Goal: Transaction & Acquisition: Purchase product/service

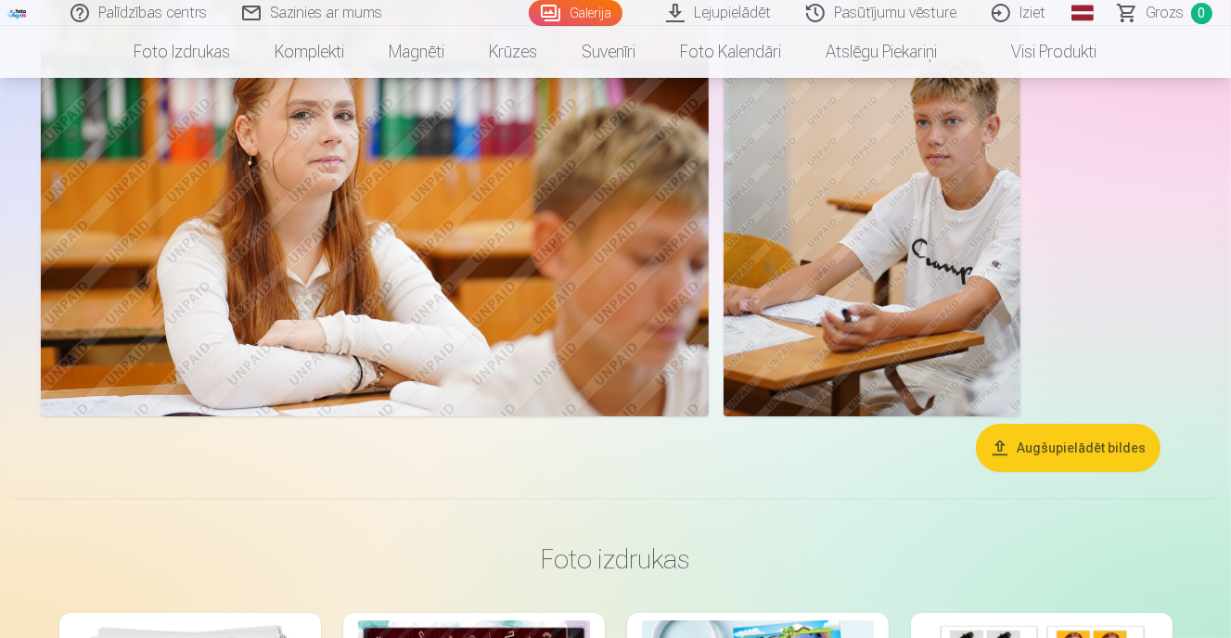
scroll to position [6401, 0]
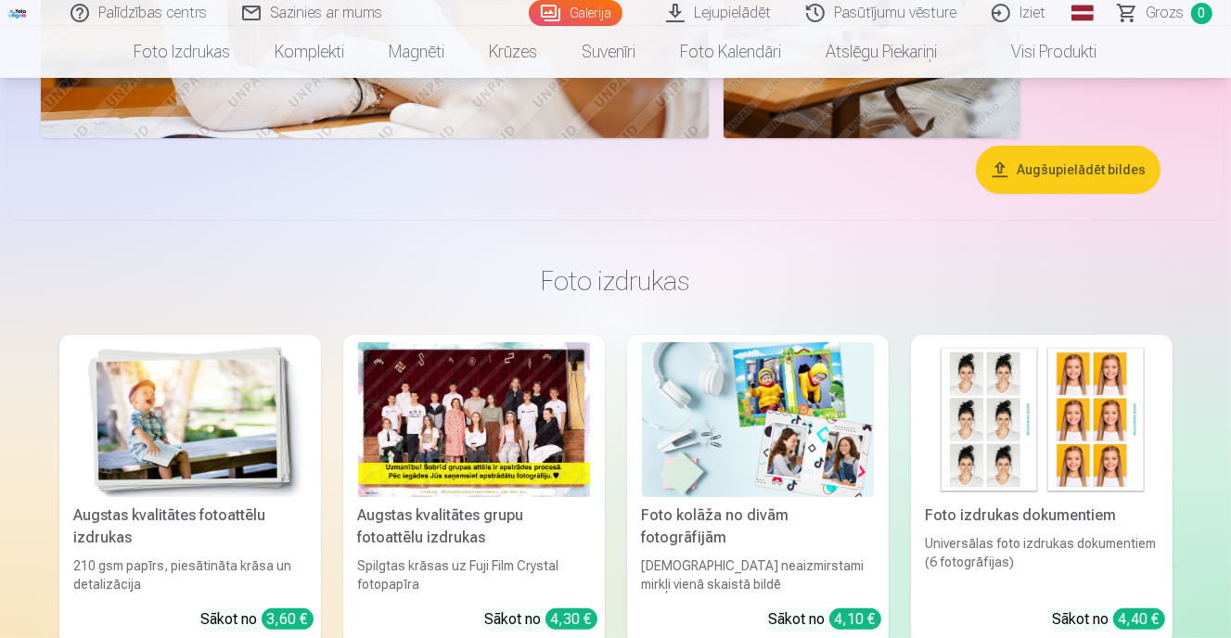
click at [1065, 159] on button "Augšupielādēt bildes" at bounding box center [1068, 170] width 185 height 48
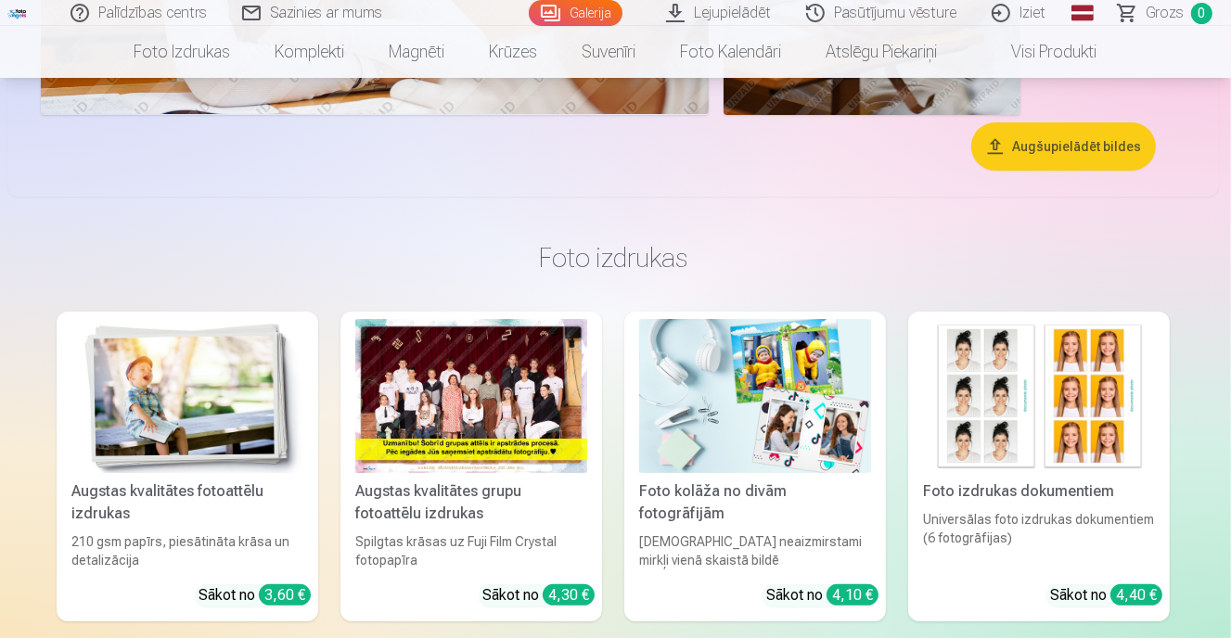
scroll to position [6423, 0]
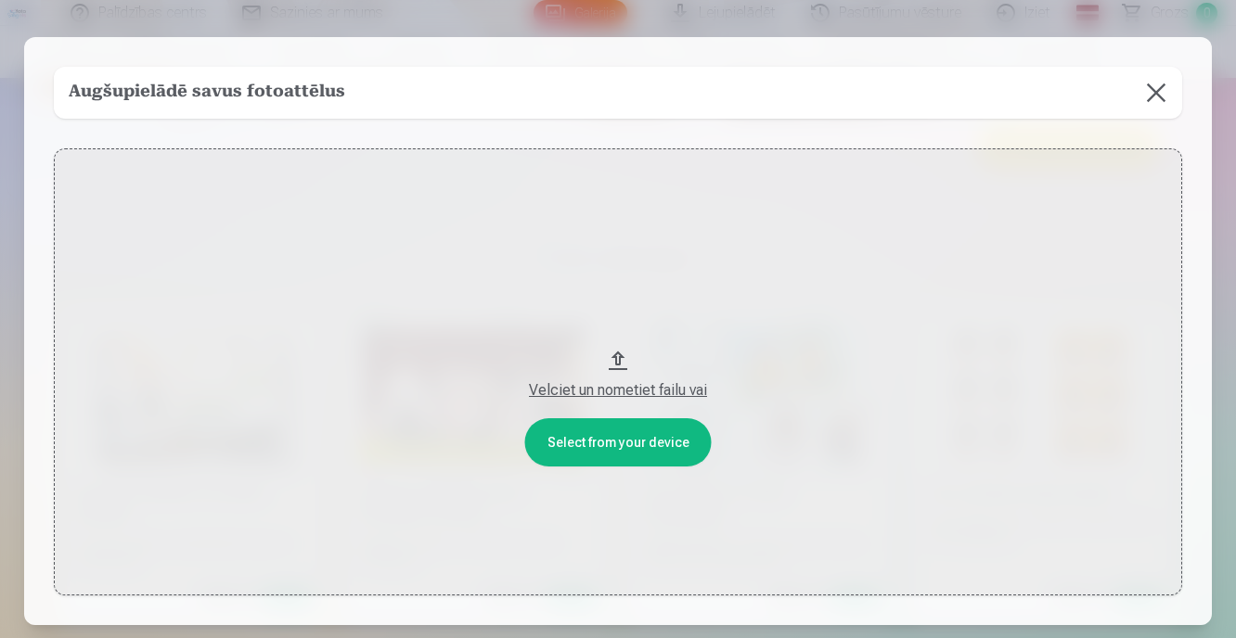
click at [1150, 89] on button at bounding box center [1156, 93] width 52 height 52
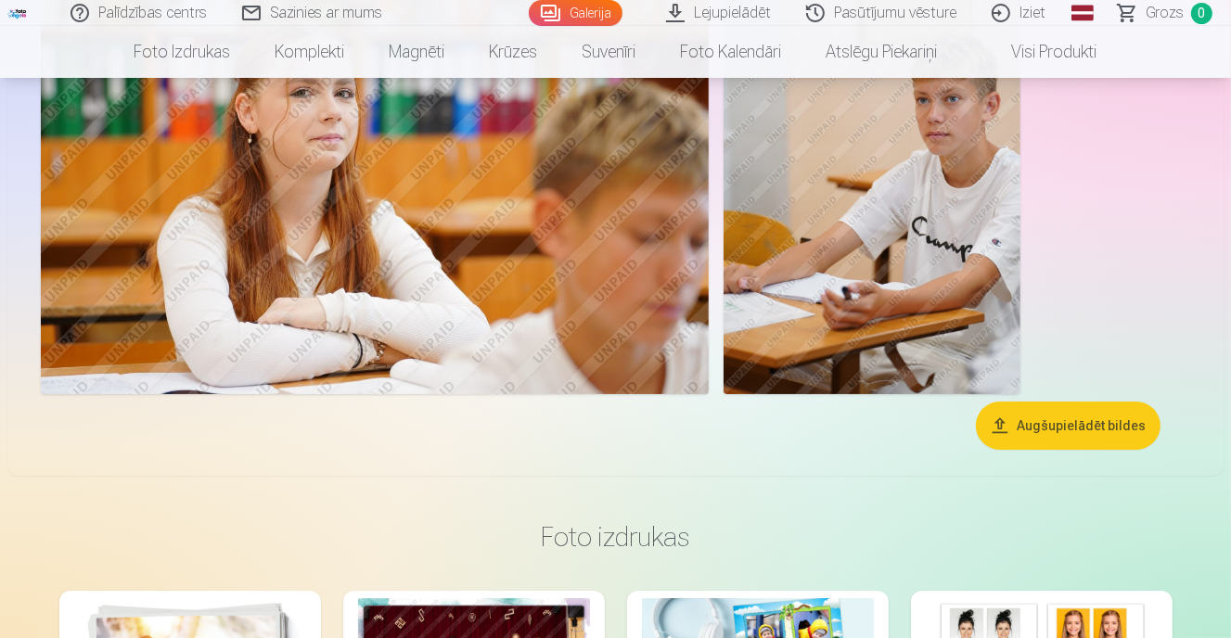
scroll to position [6330, 0]
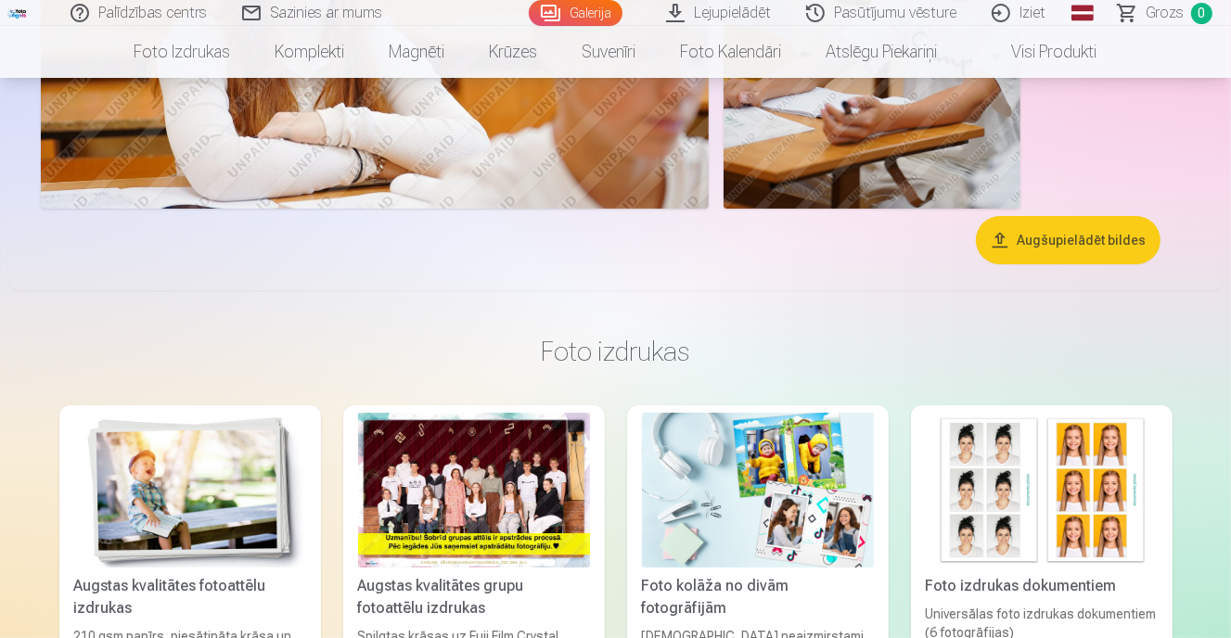
click at [1019, 251] on button "Augšupielādēt bildes" at bounding box center [1068, 240] width 185 height 48
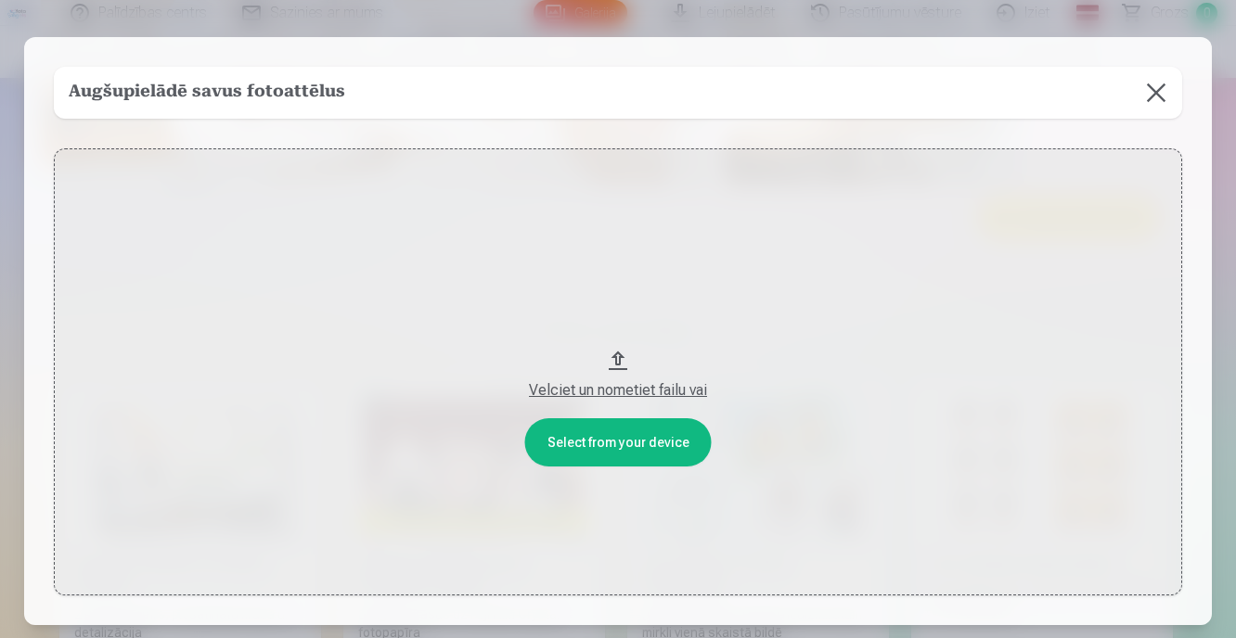
click at [594, 381] on div "Velciet un nometiet failu vai" at bounding box center [617, 390] width 1091 height 22
click at [630, 458] on button "Velciet un nometiet failu vai" at bounding box center [618, 371] width 1128 height 447
click at [1161, 90] on button at bounding box center [1156, 93] width 52 height 52
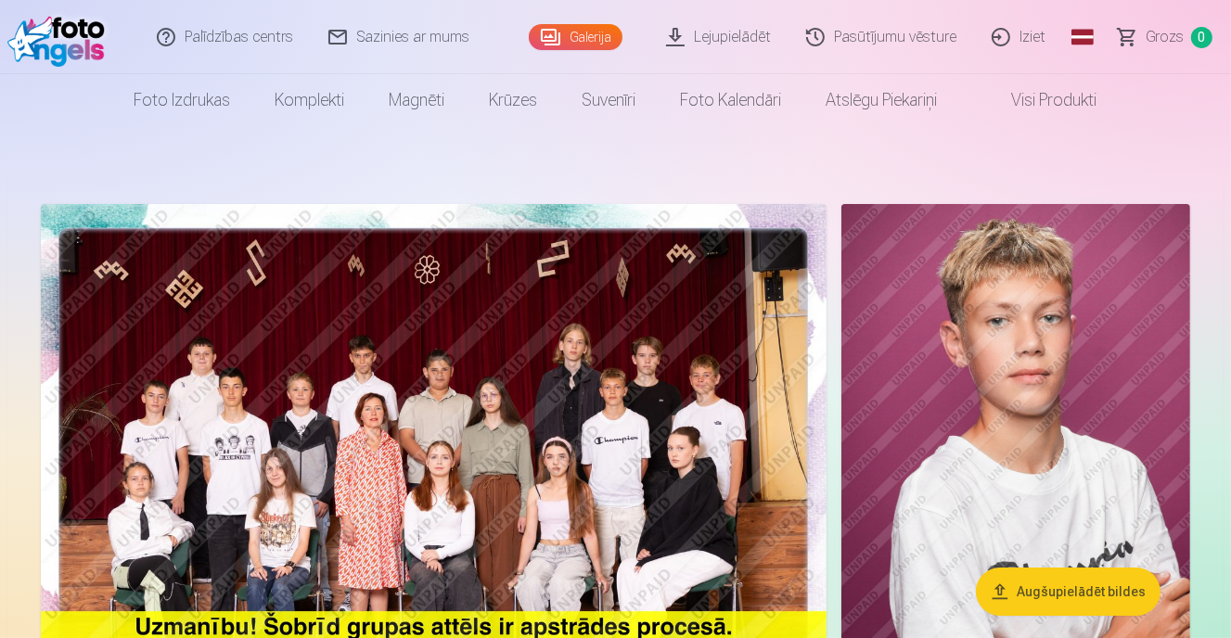
scroll to position [93, 0]
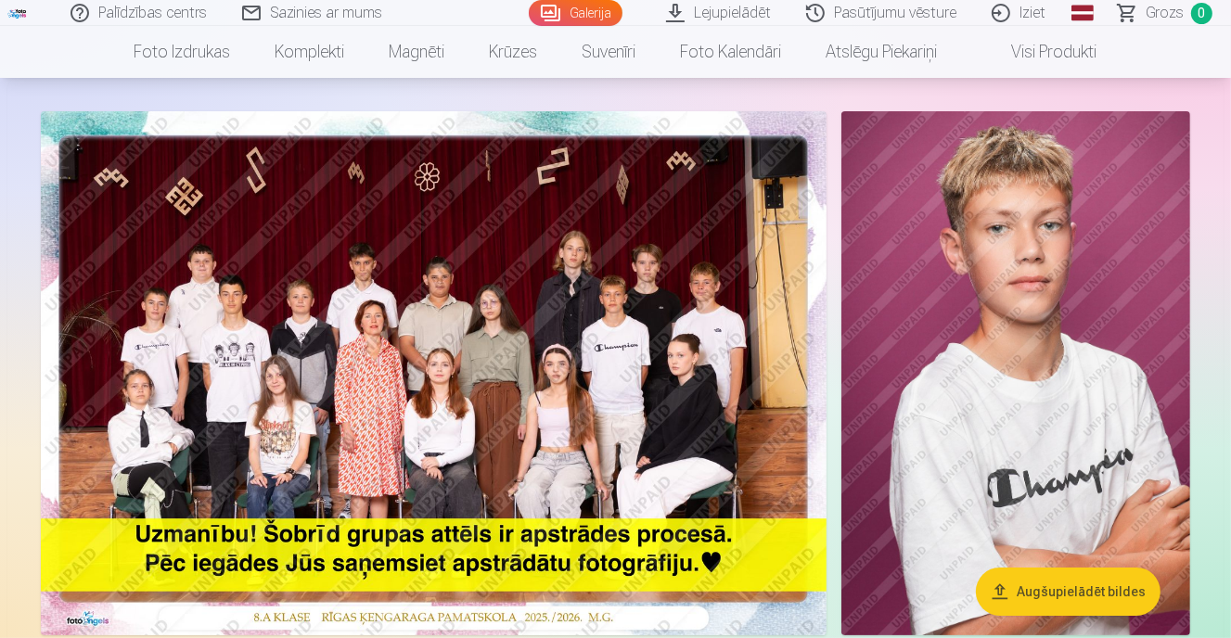
click at [917, 348] on img at bounding box center [1016, 373] width 350 height 524
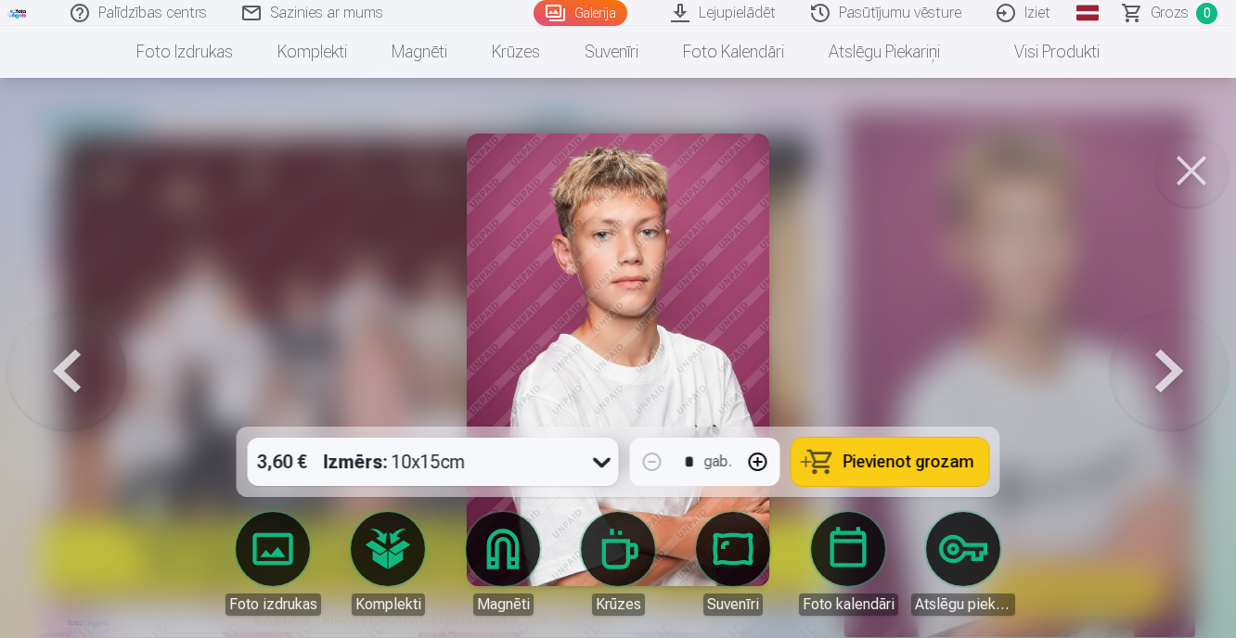
click at [1191, 173] on button at bounding box center [1191, 171] width 74 height 74
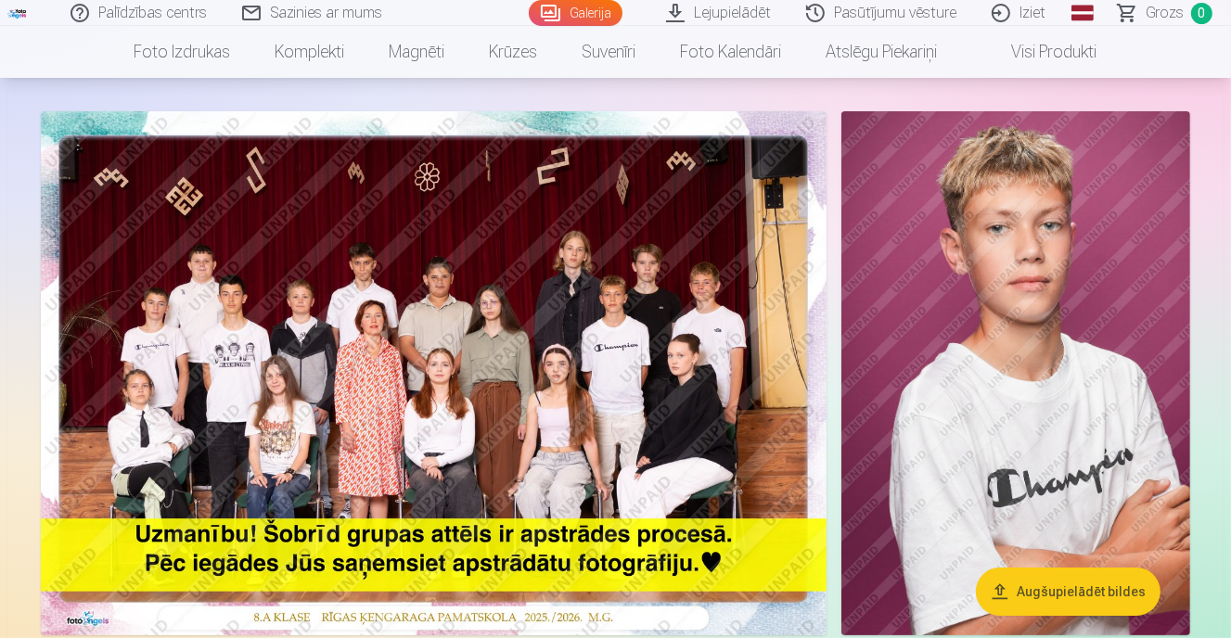
click at [1165, 6] on span "Grozs" at bounding box center [1165, 13] width 38 height 22
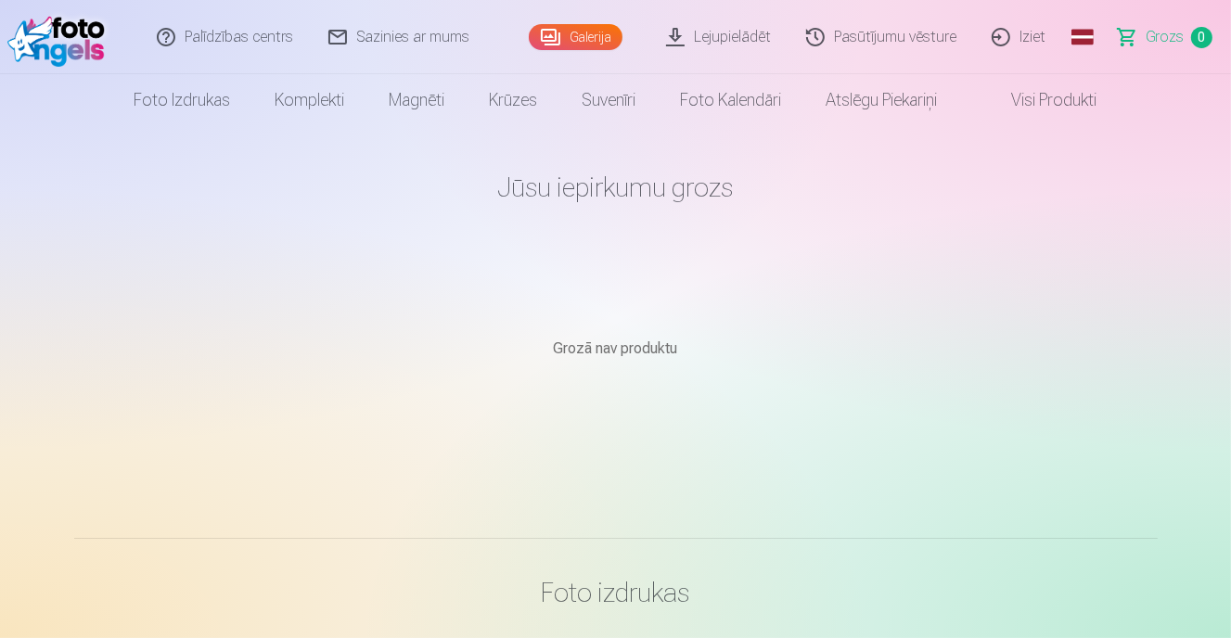
click at [605, 32] on link "Galerija" at bounding box center [576, 37] width 94 height 26
